Goal: Task Accomplishment & Management: Manage account settings

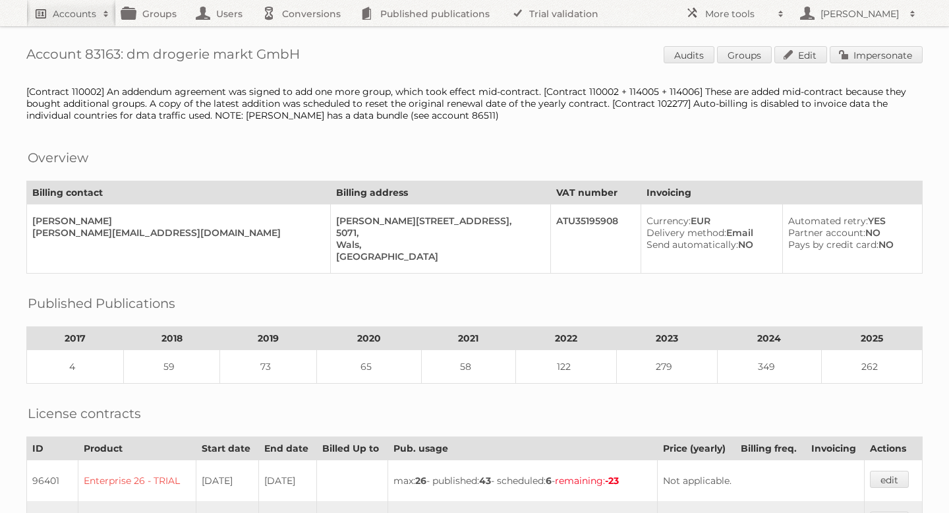
click at [86, 15] on h2 "Accounts" at bounding box center [75, 13] width 44 height 13
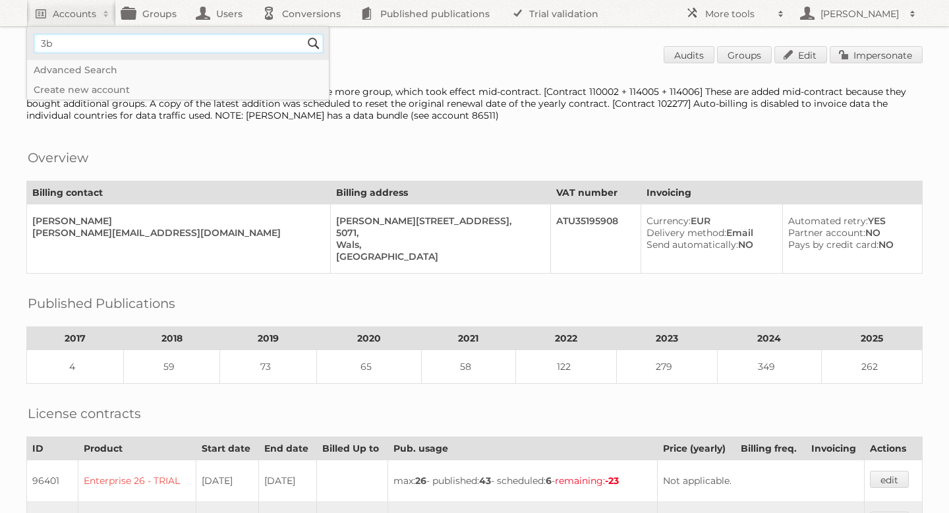
type input"] "3B Scientific"
click at [310, 45] on input "Search" at bounding box center [314, 44] width 20 height 20
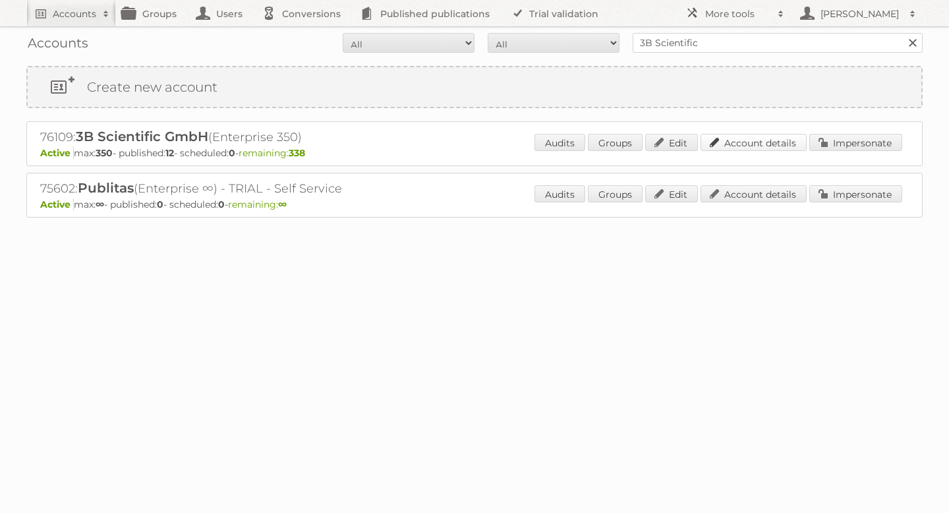
click at [785, 138] on link "Account details" at bounding box center [754, 142] width 106 height 17
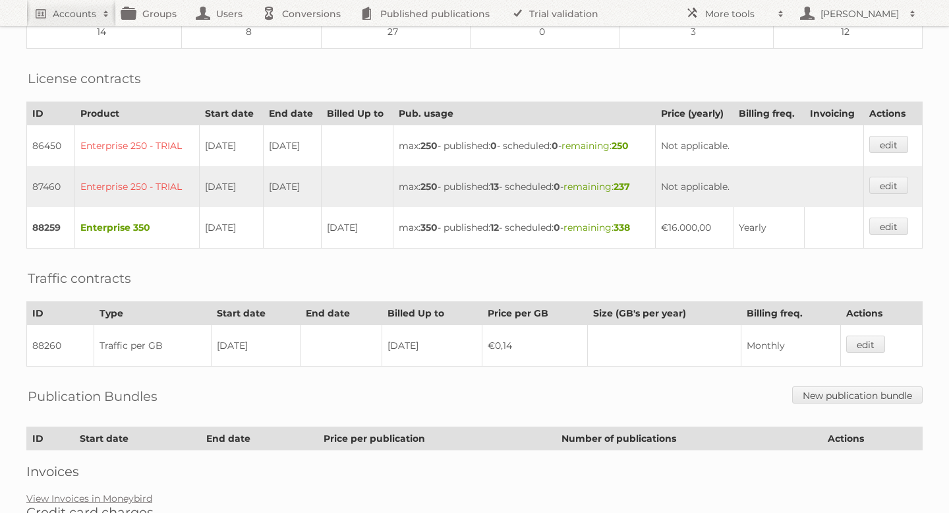
scroll to position [309, 0]
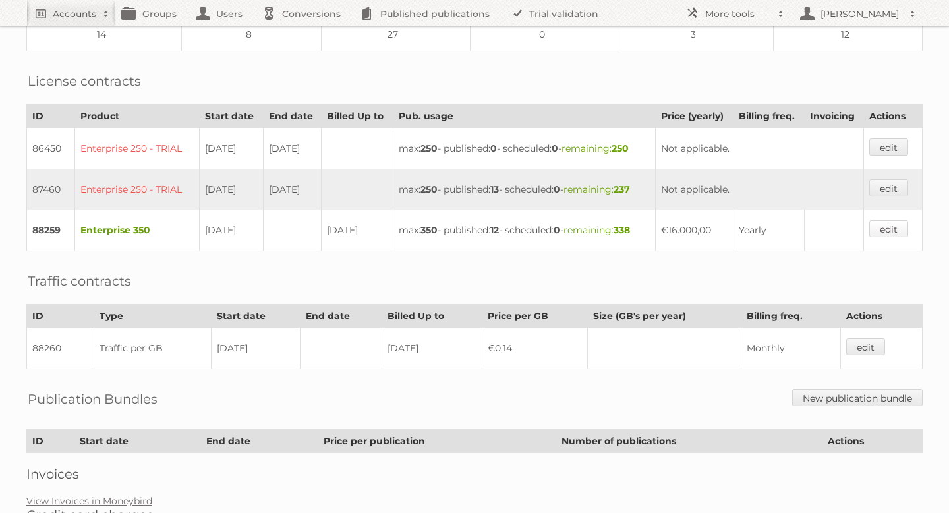
click at [897, 221] on link "edit" at bounding box center [889, 228] width 39 height 17
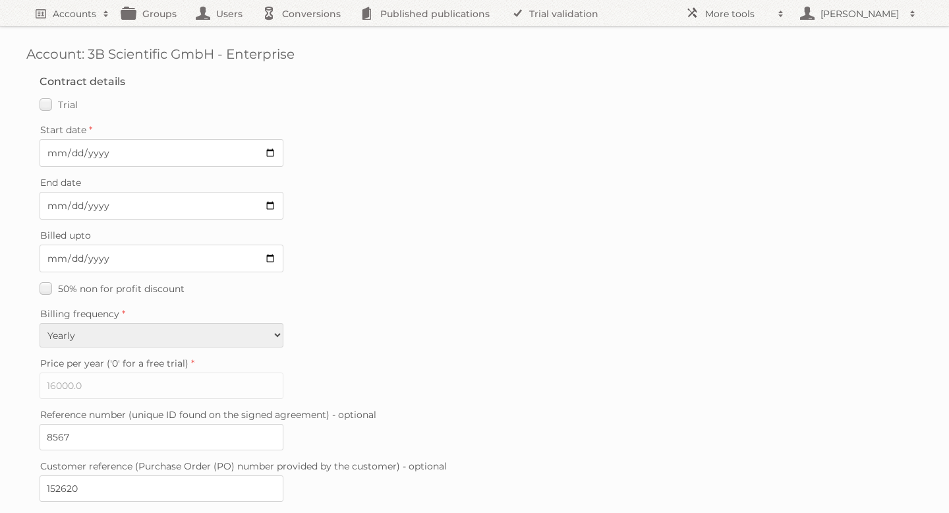
scroll to position [330, 0]
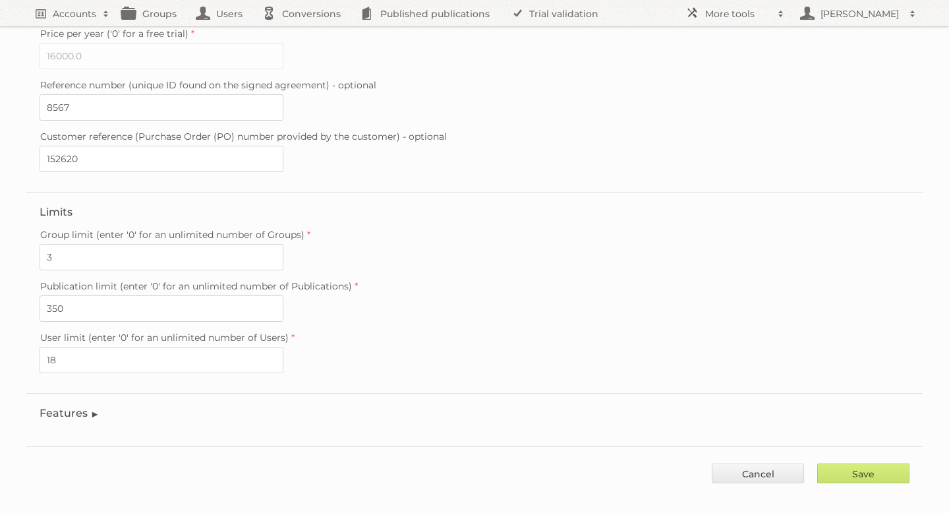
click at [65, 407] on legend "Features" at bounding box center [70, 413] width 60 height 13
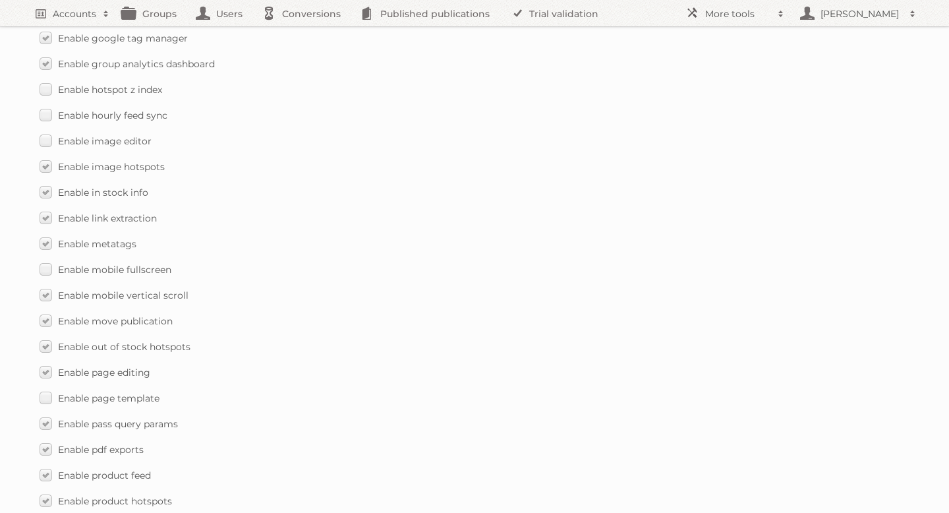
scroll to position [1378, 0]
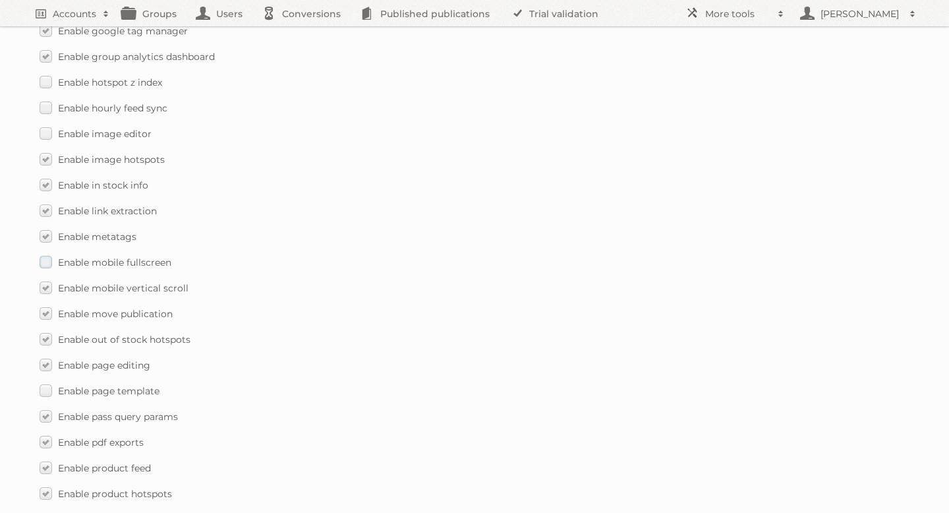
click at [45, 253] on label "Enable mobile fullscreen" at bounding box center [106, 262] width 132 height 19
click at [0, 0] on input "Enable mobile fullscreen" at bounding box center [0, 0] width 0 height 0
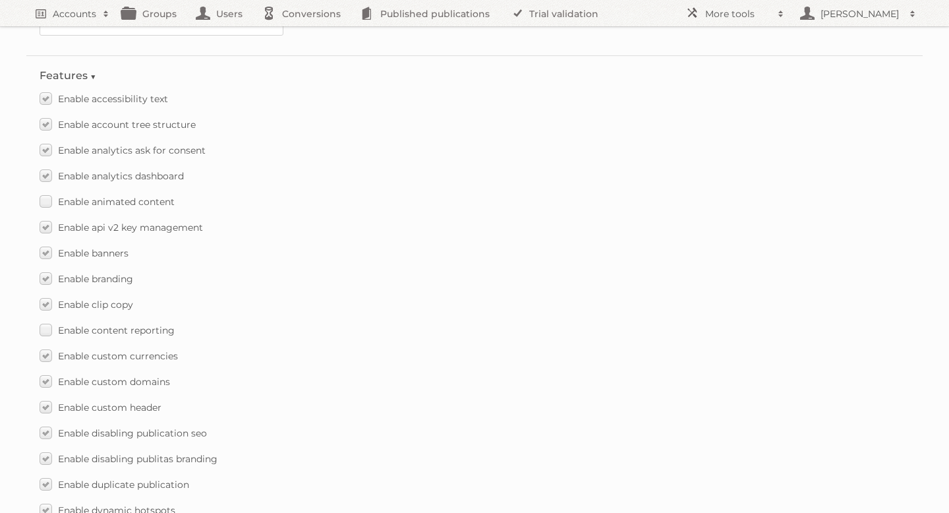
scroll to position [649, 0]
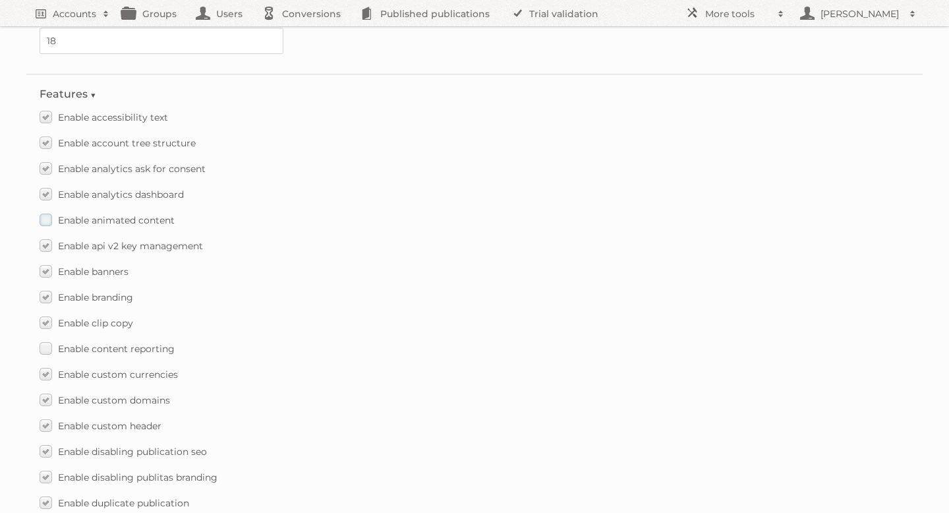
click at [48, 210] on label "Enable animated content" at bounding box center [107, 219] width 135 height 19
click at [0, 0] on input "Enable animated content" at bounding box center [0, 0] width 0 height 0
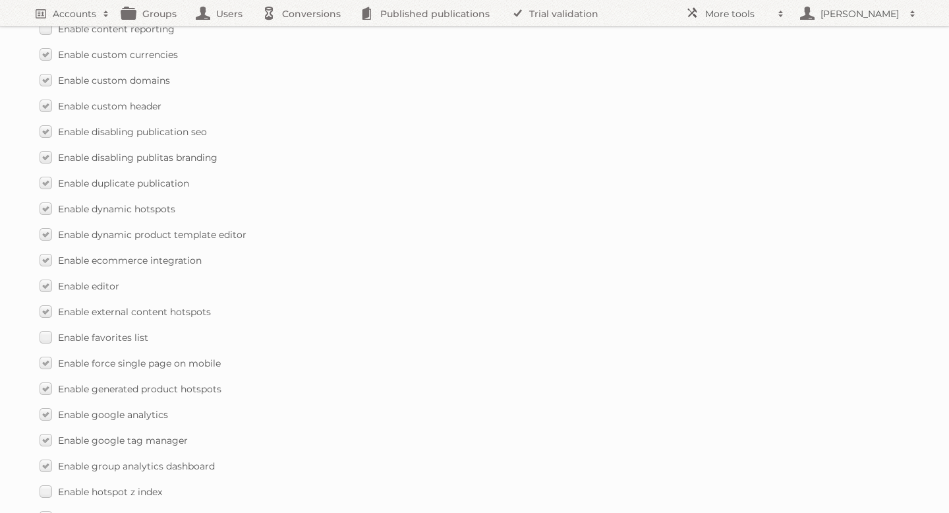
scroll to position [1007, 0]
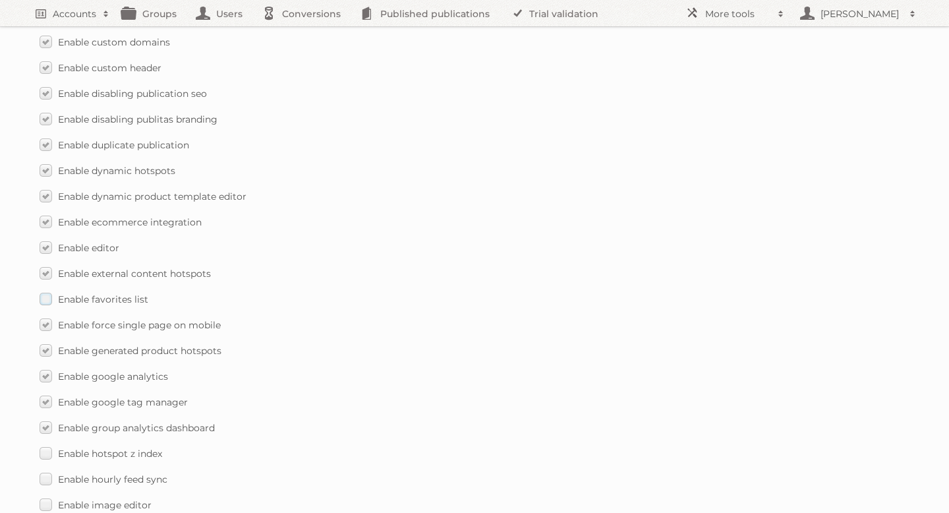
click at [45, 289] on label "Enable favorites list" at bounding box center [94, 298] width 109 height 19
click at [0, 0] on input "Enable favorites list" at bounding box center [0, 0] width 0 height 0
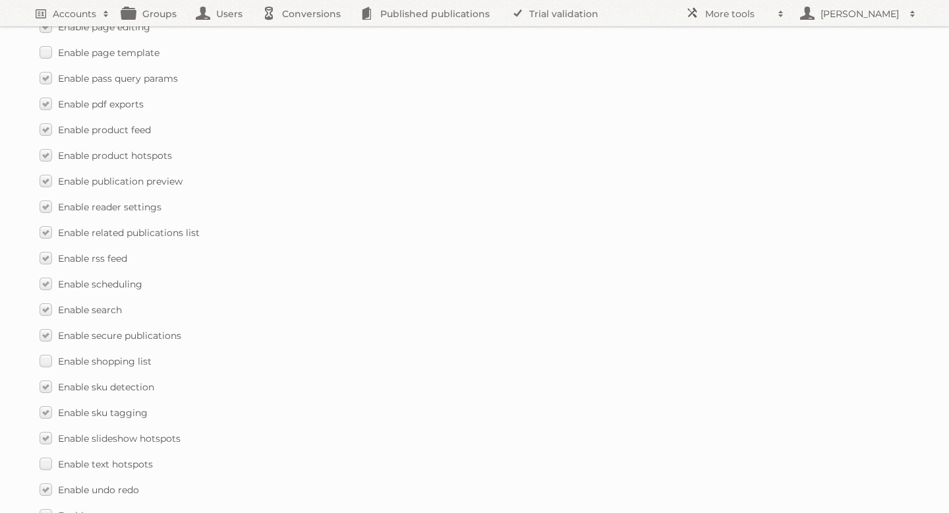
scroll to position [1898, 0]
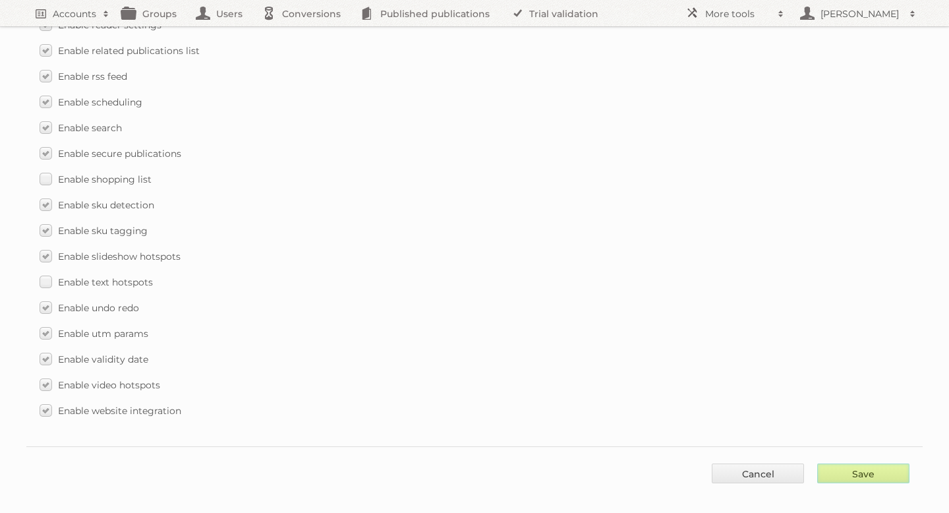
click at [847, 464] on input "Save" at bounding box center [864, 474] width 92 height 20
type input "..."
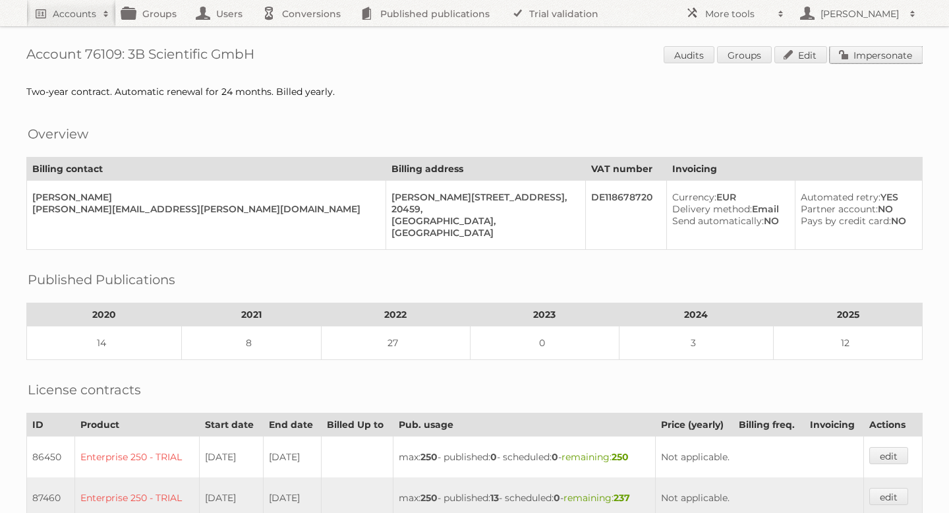
click at [894, 46] on link "Impersonate" at bounding box center [876, 54] width 93 height 17
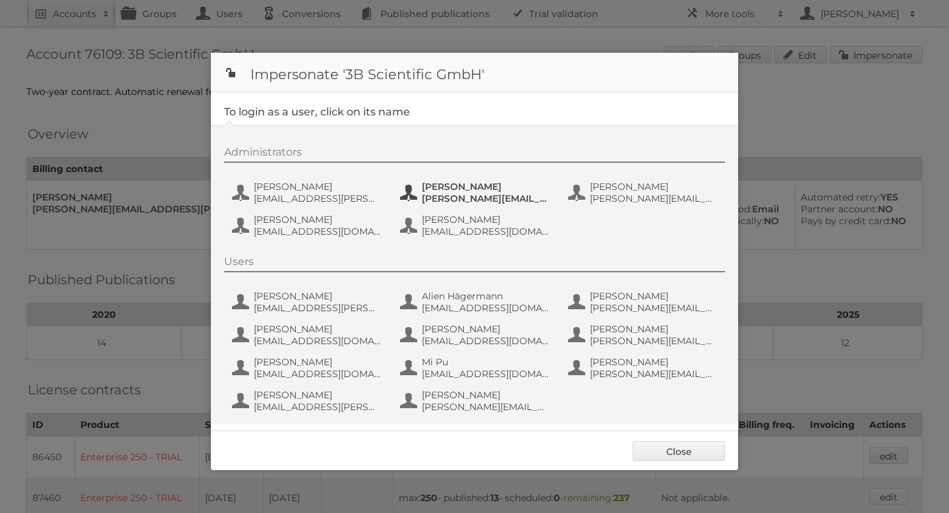
click at [469, 188] on span "[PERSON_NAME]" at bounding box center [486, 187] width 128 height 12
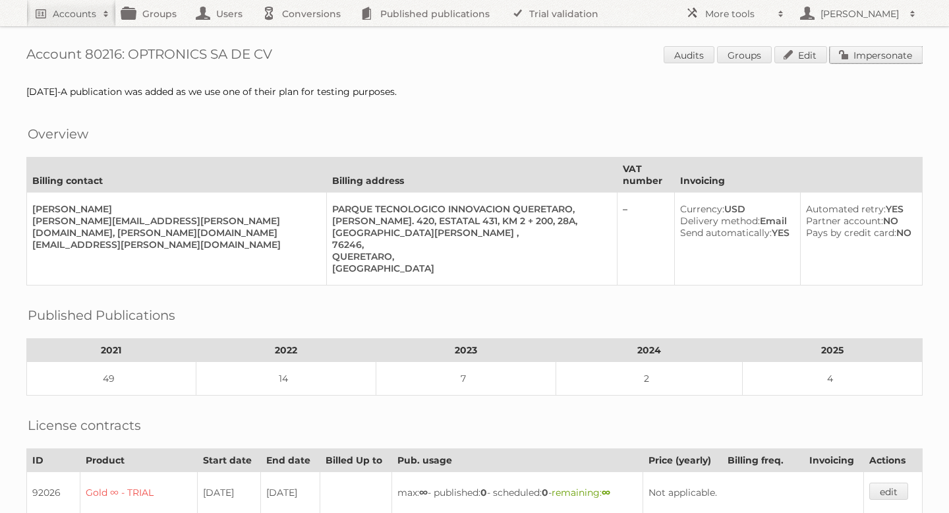
click at [876, 57] on link "Impersonate" at bounding box center [876, 54] width 93 height 17
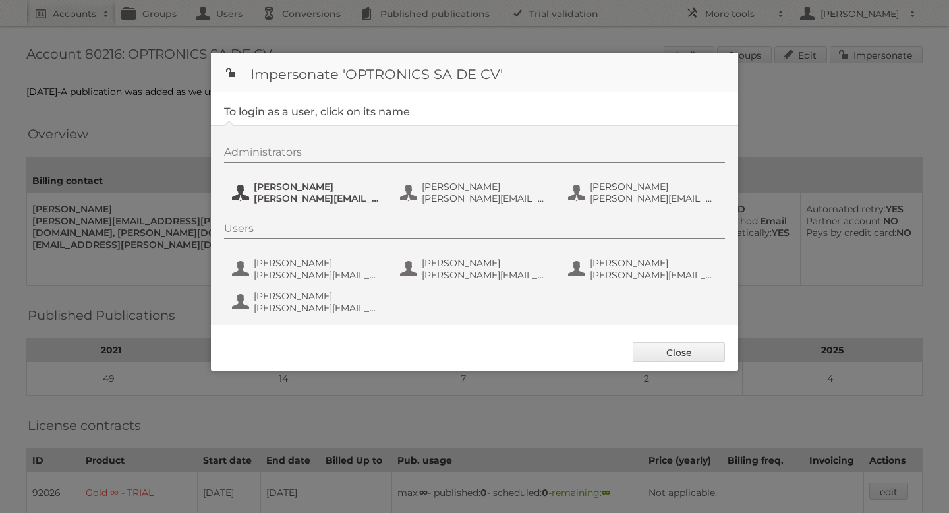
click at [280, 203] on span "aaron.cuevas@splittel.com" at bounding box center [318, 199] width 128 height 12
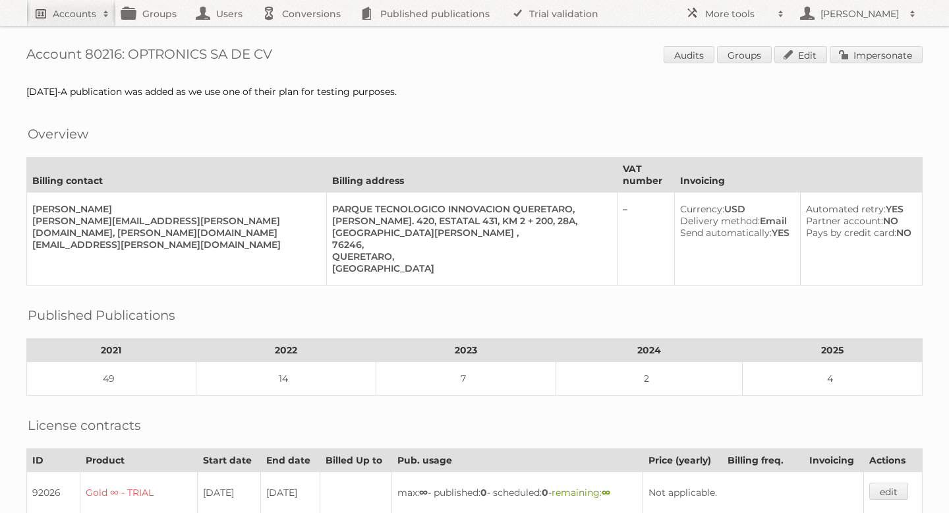
click at [91, 18] on h2 "Accounts" at bounding box center [75, 13] width 44 height 13
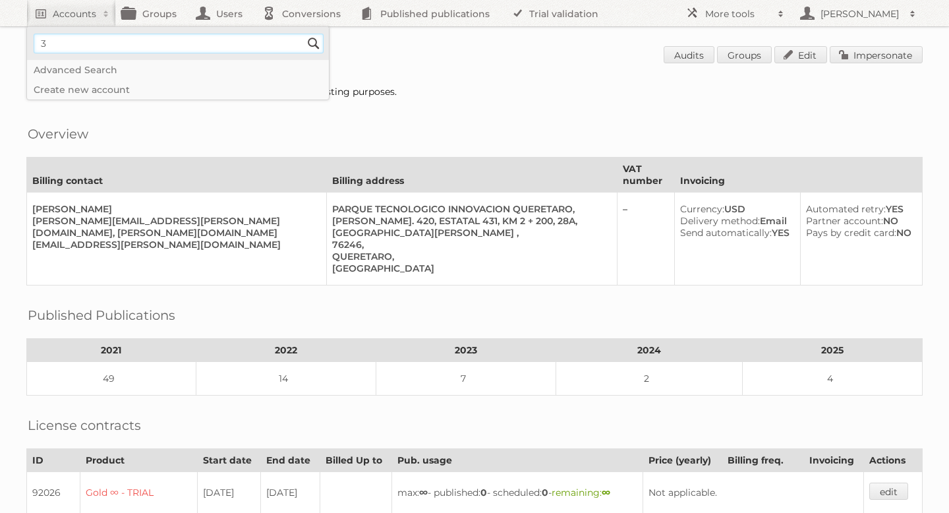
type input"] "3B Scientific"
